Goal: Task Accomplishment & Management: Complete application form

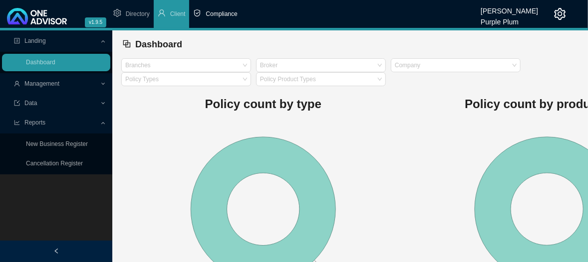
click at [229, 12] on span "Compliance" at bounding box center [221, 13] width 31 height 7
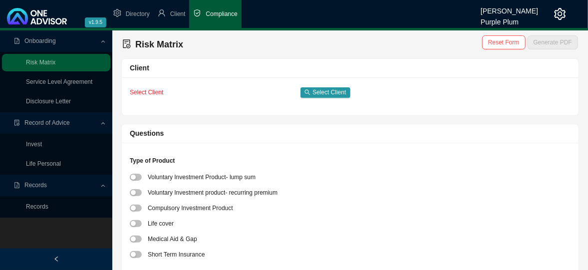
click at [39, 186] on span "Records" at bounding box center [35, 185] width 22 height 7
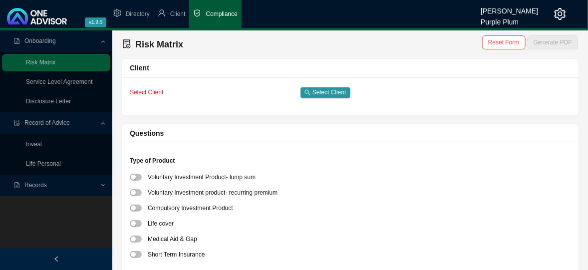
click at [45, 187] on span "Records" at bounding box center [57, 185] width 86 height 17
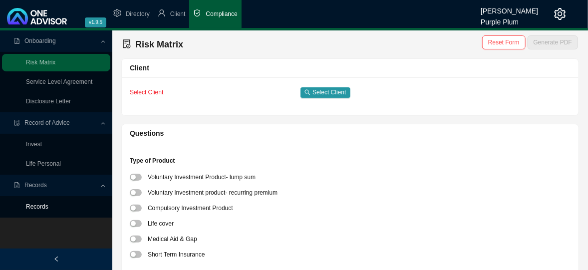
click at [41, 205] on link "Records" at bounding box center [37, 206] width 22 height 7
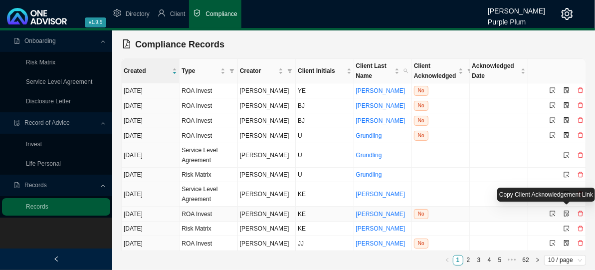
click at [567, 211] on icon "file-protect" at bounding box center [567, 214] width 6 height 6
click at [551, 211] on icon "select" at bounding box center [553, 214] width 6 height 6
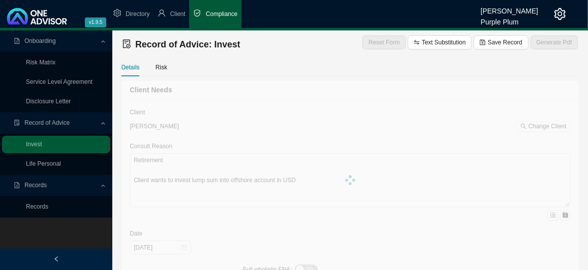
type textarea "Client wants to invest lump sum into Peregrine."
type textarea "Investment"
type textarea "As per Recommendation and options and consult. In consult with client a flexibl…"
type textarea "local Shares."
type input "200000"
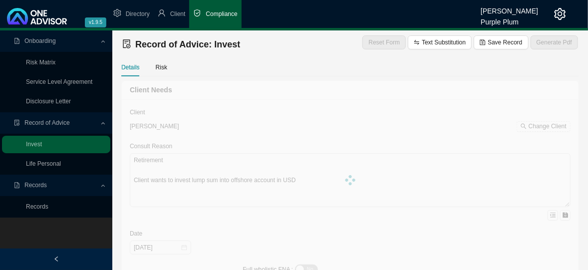
type input "0.00"
type input "2000"
type input "[DATE]"
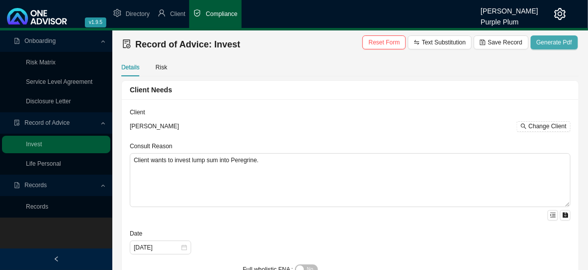
click at [555, 44] on span "Generate Pdf" at bounding box center [553, 42] width 35 height 10
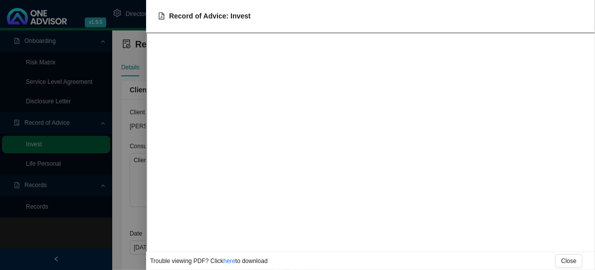
click at [253, 260] on span "to download" at bounding box center [251, 260] width 32 height 7
click at [229, 262] on link "here" at bounding box center [229, 260] width 12 height 7
click at [576, 257] on span "Close" at bounding box center [568, 261] width 15 height 10
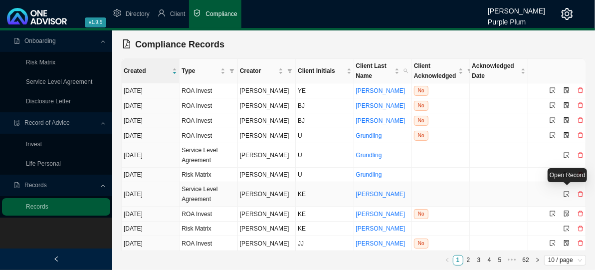
click at [567, 191] on icon "select" at bounding box center [566, 193] width 5 height 5
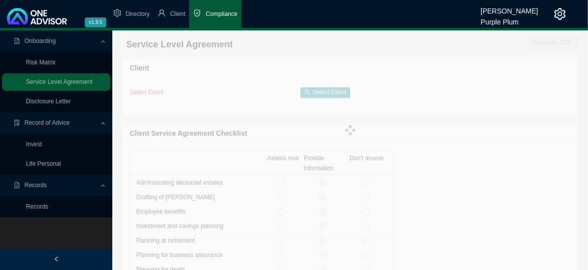
checkbox input "true"
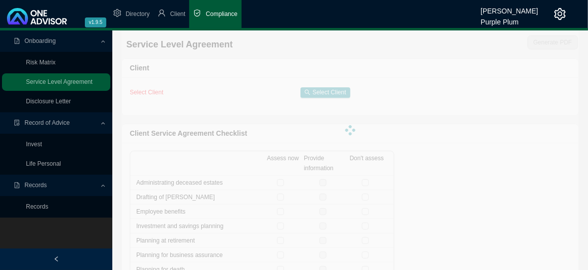
checkbox input "true"
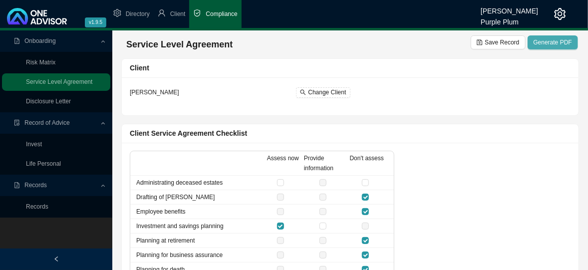
click at [550, 45] on span "Generate PDF" at bounding box center [552, 42] width 38 height 10
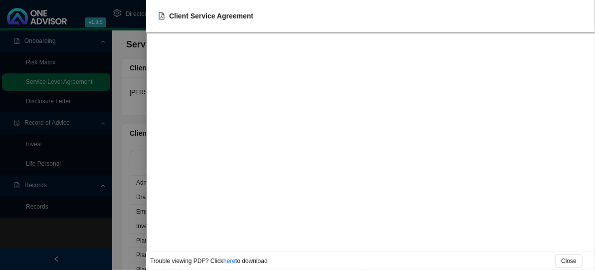
drag, startPoint x: 228, startPoint y: 261, endPoint x: 236, endPoint y: 253, distance: 11.6
click at [228, 261] on link "here" at bounding box center [229, 260] width 12 height 7
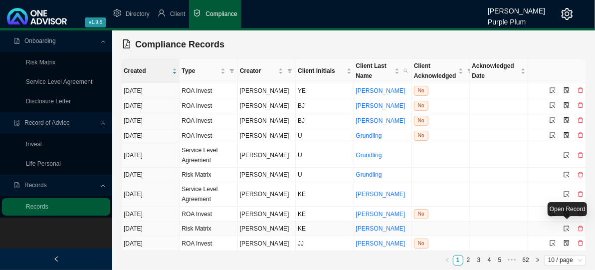
click at [566, 225] on icon "select" at bounding box center [567, 228] width 6 height 6
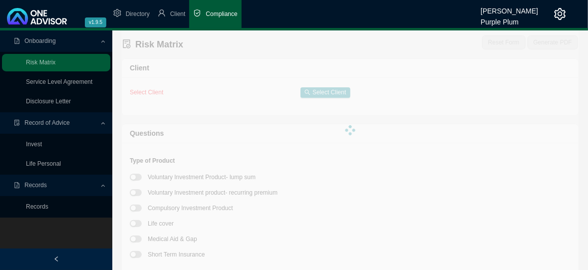
type textarea "Peregrine."
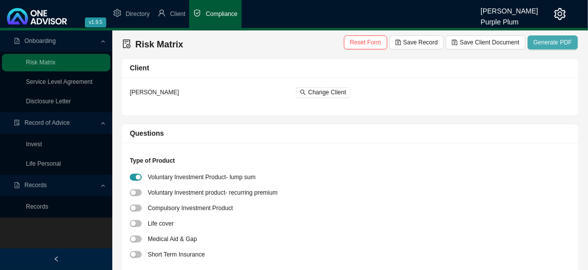
click at [550, 44] on span "Generate PDF" at bounding box center [552, 42] width 38 height 10
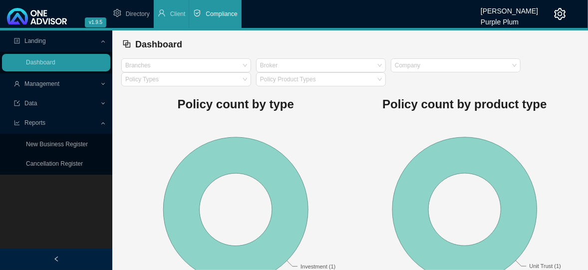
click at [220, 9] on li "Compliance" at bounding box center [215, 14] width 52 height 28
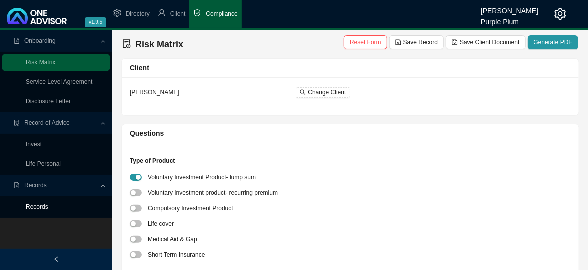
click at [36, 204] on link "Records" at bounding box center [37, 206] width 22 height 7
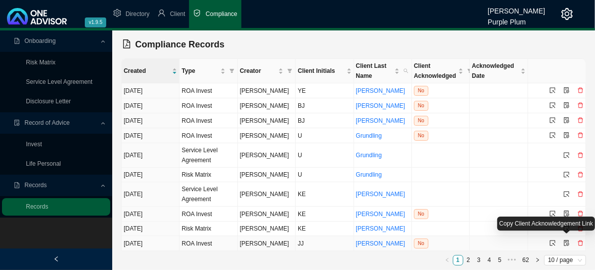
click at [566, 240] on icon "file-protect" at bounding box center [567, 243] width 6 height 6
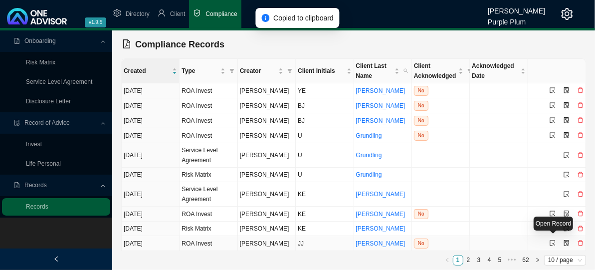
click at [552, 240] on icon "select" at bounding box center [553, 243] width 6 height 6
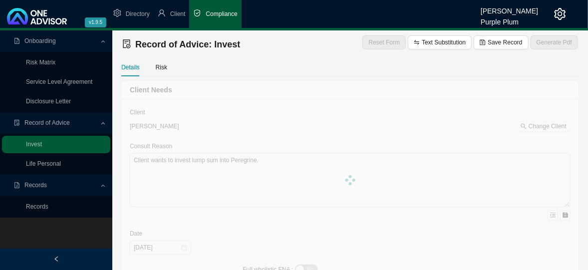
type textarea "Retirement Client wants to invest lump sum into offshore account in USD"
type textarea "As per Recommendation and options and consult. In consult with client a flexibl…"
type input "60000"
type input "1.00"
type input "600"
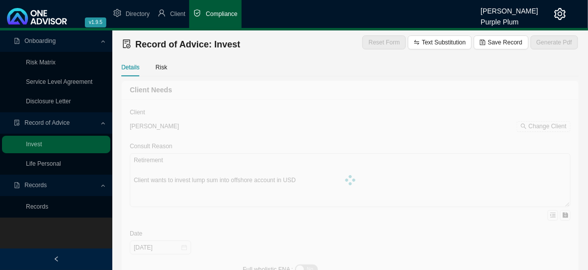
type input "[DATE]"
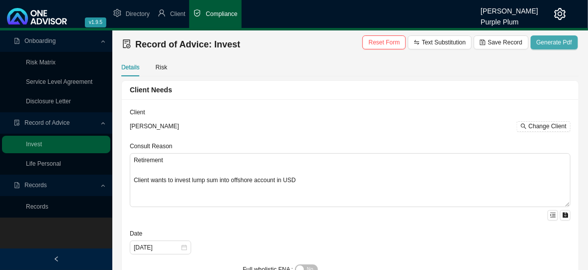
click at [557, 42] on span "Generate Pdf" at bounding box center [553, 42] width 35 height 10
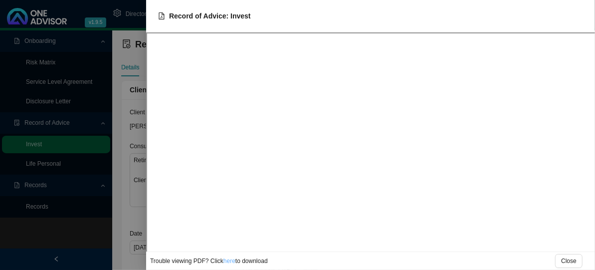
click at [231, 262] on link "here" at bounding box center [229, 260] width 12 height 7
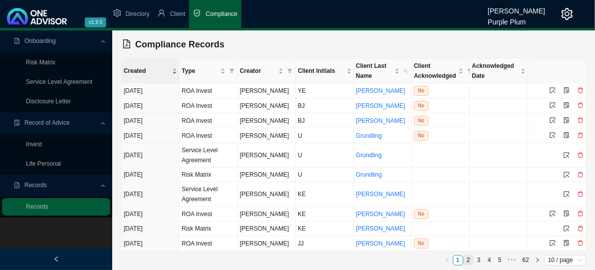
click at [471, 257] on link "2" at bounding box center [468, 259] width 9 height 9
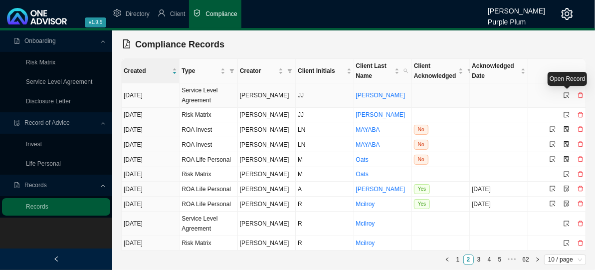
click at [565, 94] on icon "select" at bounding box center [567, 95] width 6 height 6
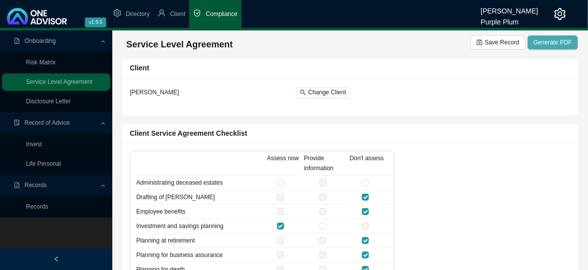
click at [548, 37] on button "Generate PDF" at bounding box center [552, 42] width 50 height 14
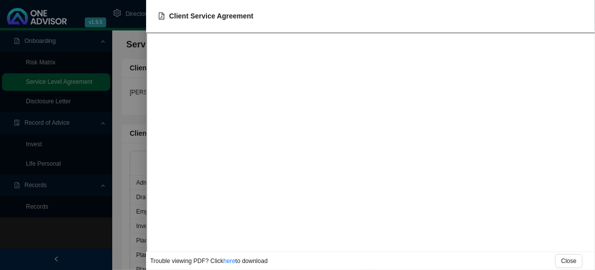
drag, startPoint x: 225, startPoint y: 261, endPoint x: 246, endPoint y: 253, distance: 22.6
click at [226, 261] on link "here" at bounding box center [229, 260] width 12 height 7
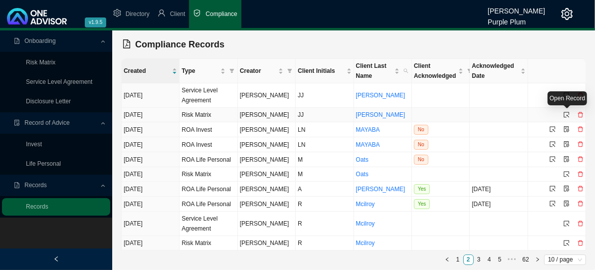
click at [564, 113] on icon "select" at bounding box center [567, 115] width 6 height 6
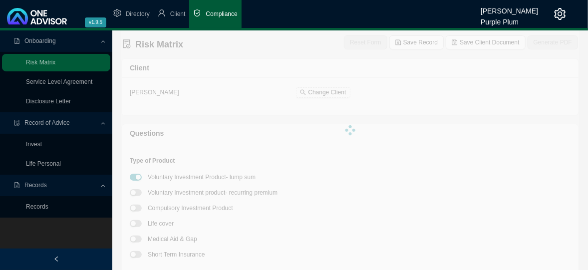
type textarea "OMPCS Offshore platform."
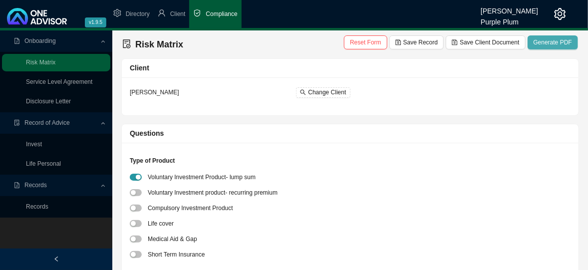
click at [546, 39] on span "Generate PDF" at bounding box center [552, 42] width 38 height 10
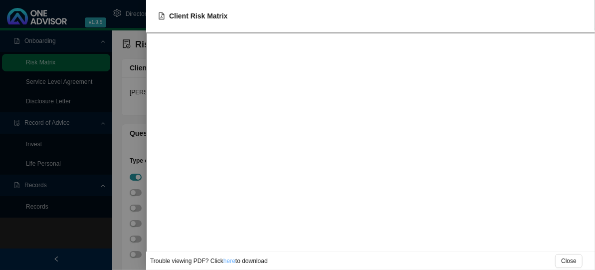
click at [224, 263] on link "here" at bounding box center [229, 260] width 12 height 7
click at [562, 262] on span "Close" at bounding box center [568, 261] width 15 height 10
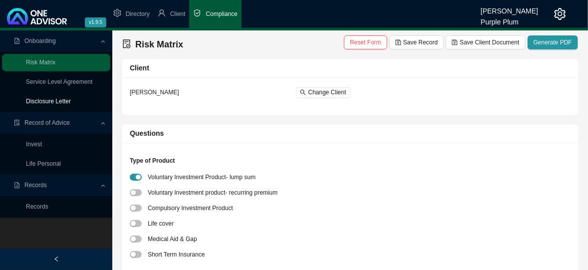
click at [57, 101] on link "Disclosure Letter" at bounding box center [48, 101] width 45 height 7
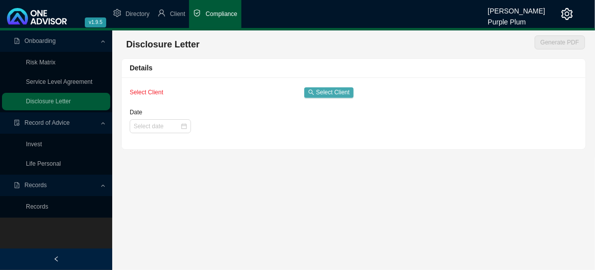
click at [321, 91] on span "Select Client" at bounding box center [332, 92] width 33 height 10
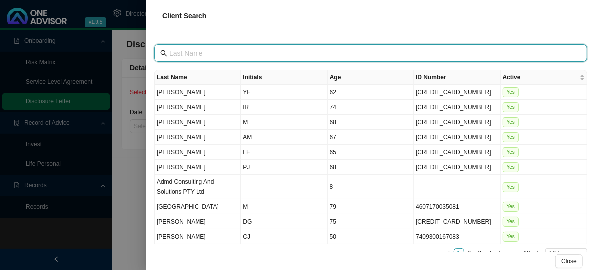
click at [201, 52] on input "text" at bounding box center [371, 53] width 405 height 11
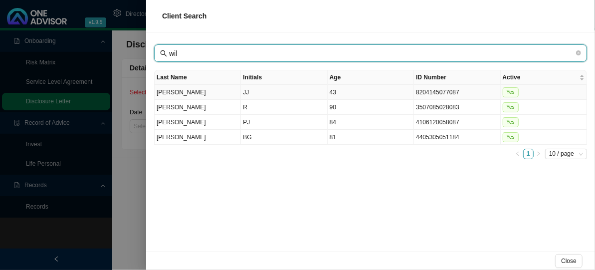
type input "wil"
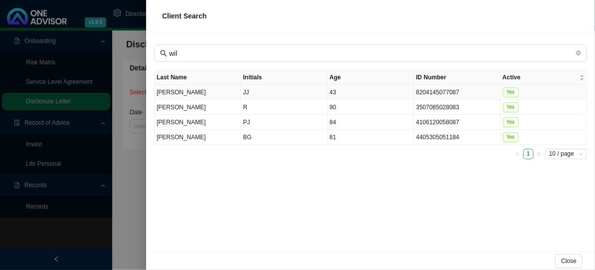
click at [164, 91] on td "[PERSON_NAME]" at bounding box center [198, 92] width 86 height 15
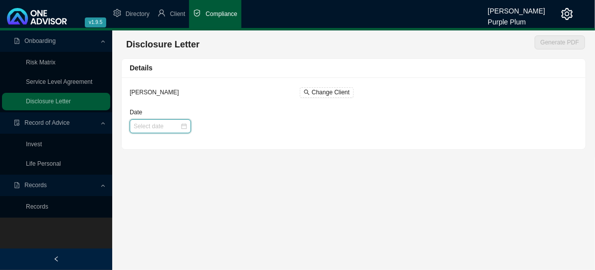
click at [166, 128] on input "Date" at bounding box center [157, 126] width 46 height 10
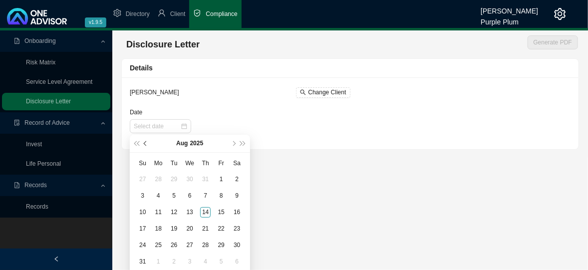
click at [146, 143] on span "prev-year" at bounding box center [146, 143] width 5 height 5
type input "[DATE]"
click at [174, 228] on div "22" at bounding box center [174, 228] width 10 height 10
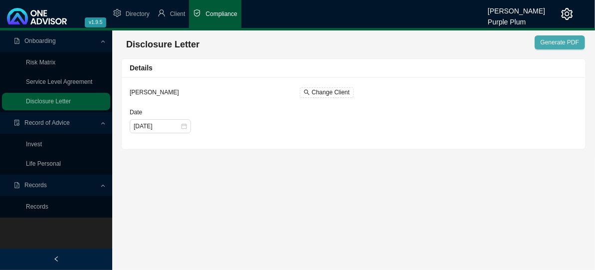
click at [572, 44] on span "Generate PDF" at bounding box center [560, 42] width 38 height 10
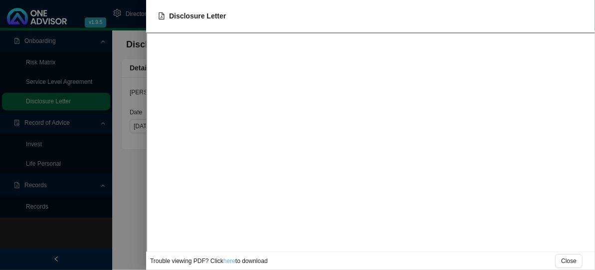
click at [227, 259] on link "here" at bounding box center [229, 260] width 12 height 7
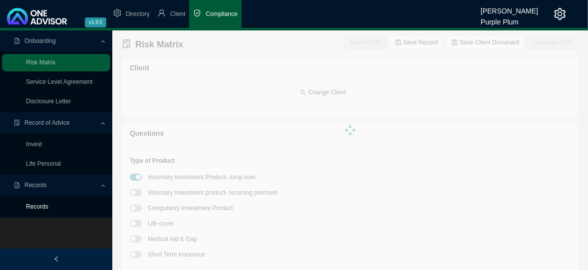
click at [37, 206] on link "Records" at bounding box center [37, 206] width 22 height 7
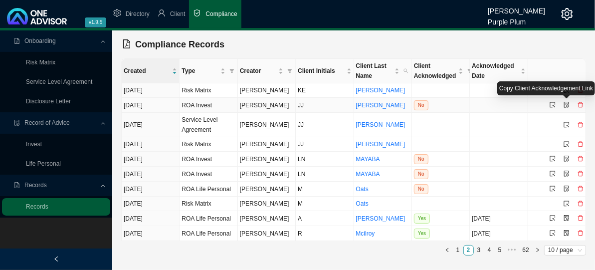
click at [565, 104] on icon "file-protect" at bounding box center [567, 105] width 6 height 6
